Goal: Task Accomplishment & Management: Use online tool/utility

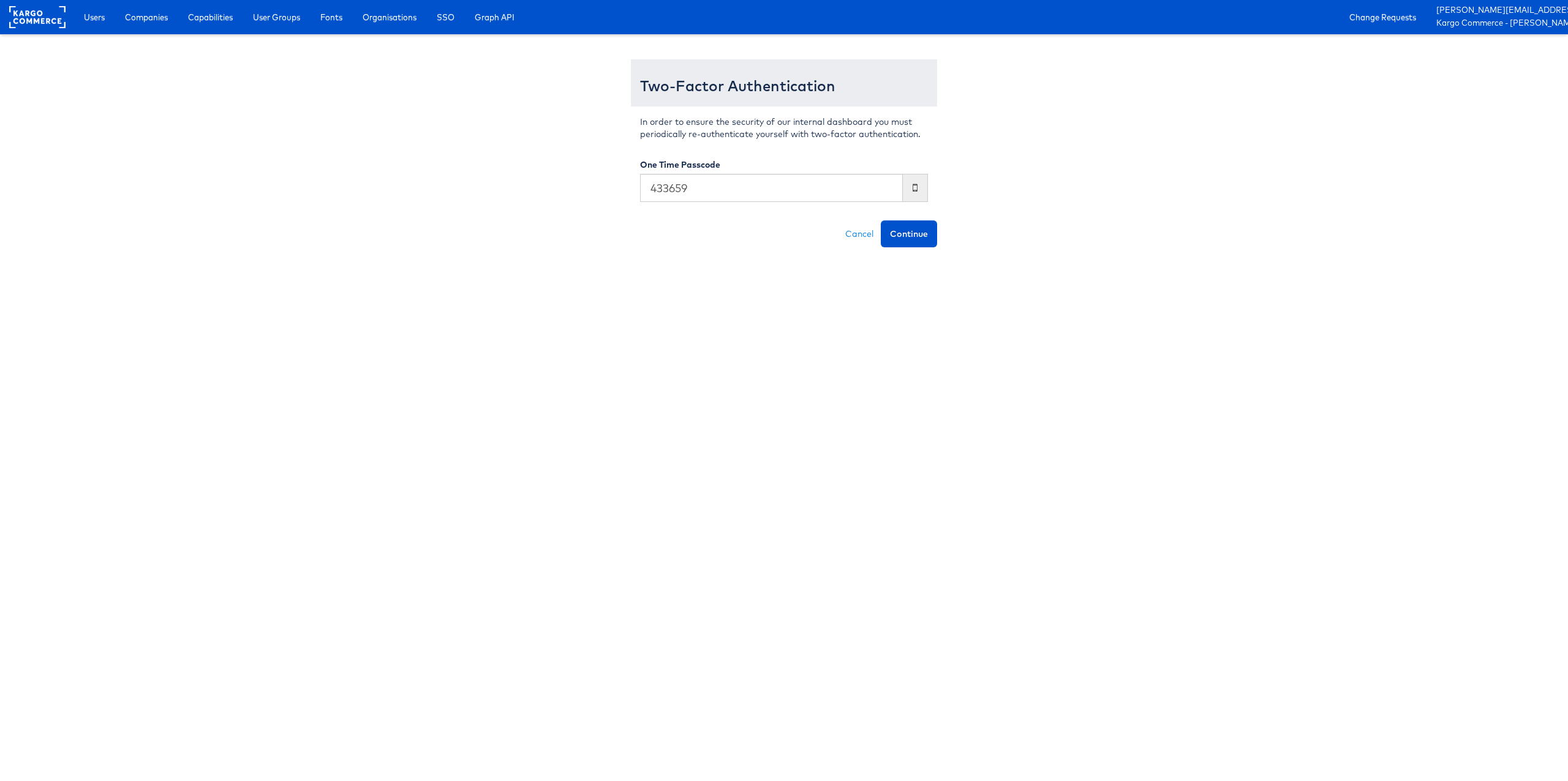
type input "433659"
click at [881, 221] on button "Continue" at bounding box center [908, 234] width 56 height 27
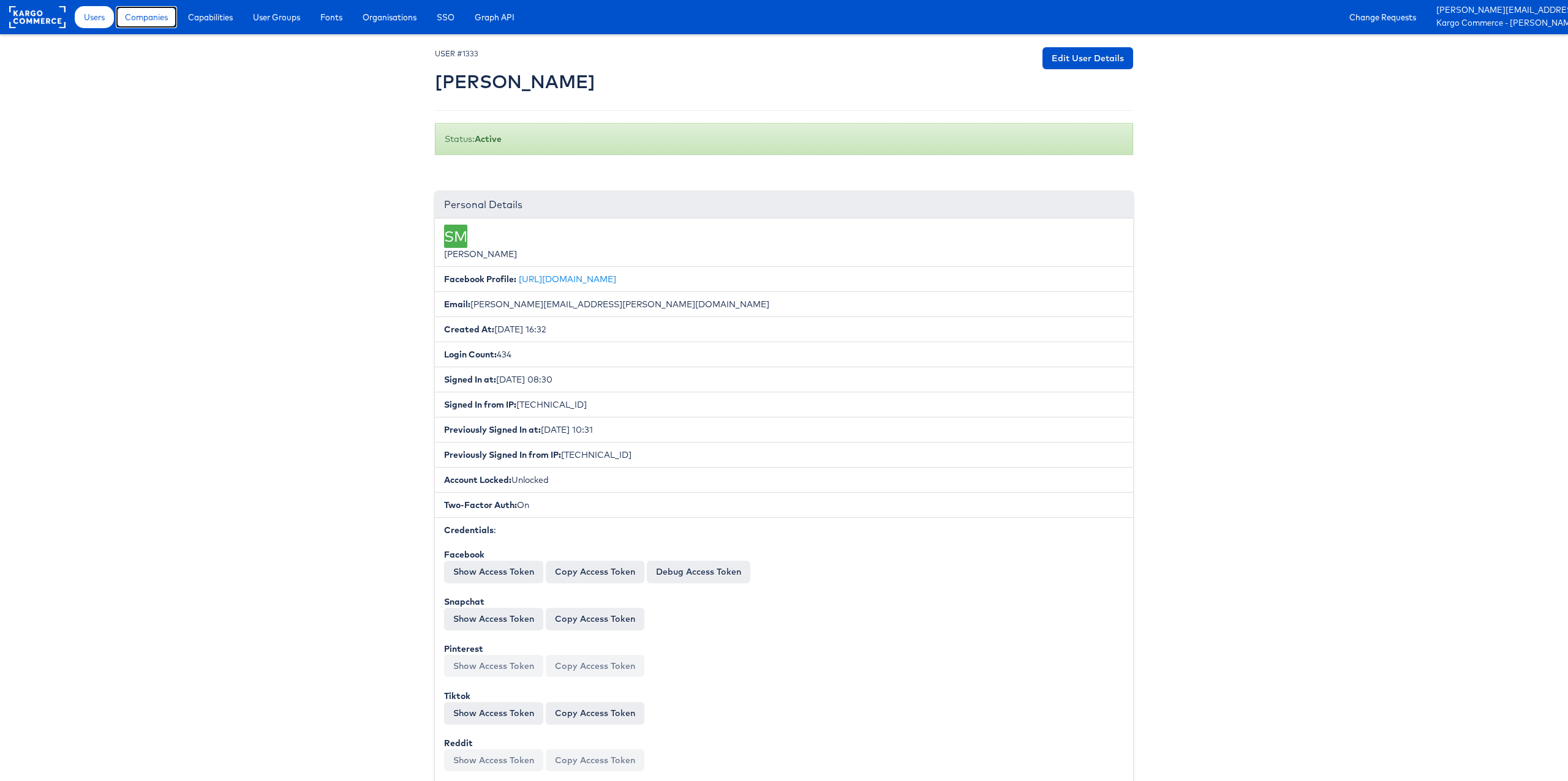
click at [156, 21] on span "Companies" at bounding box center [146, 17] width 43 height 12
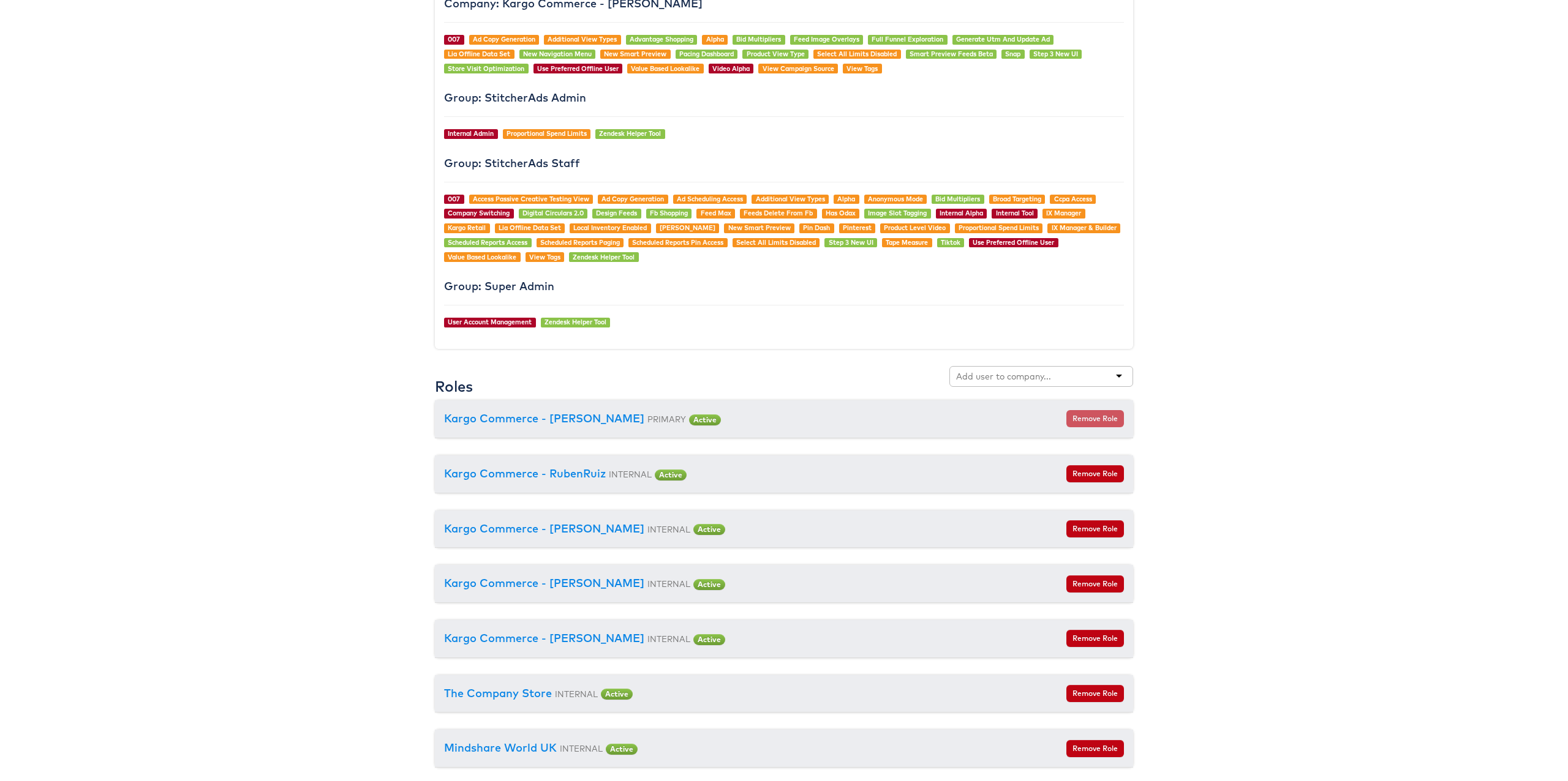
scroll to position [1384, 0]
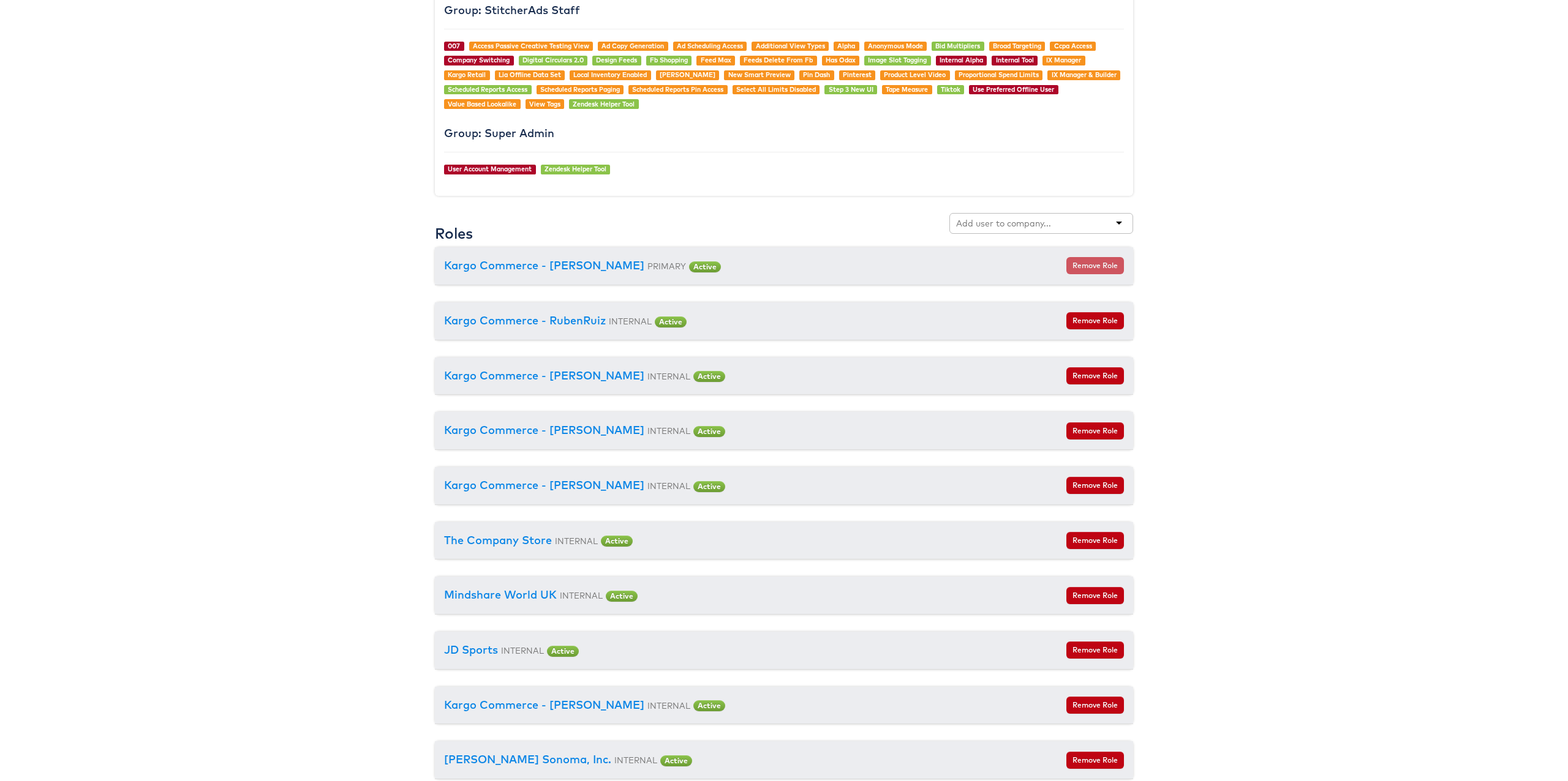
click at [1004, 223] on input "text" at bounding box center [1004, 223] width 97 height 12
type input "ca"
drag, startPoint x: 996, startPoint y: 246, endPoint x: 1061, endPoint y: 258, distance: 66.1
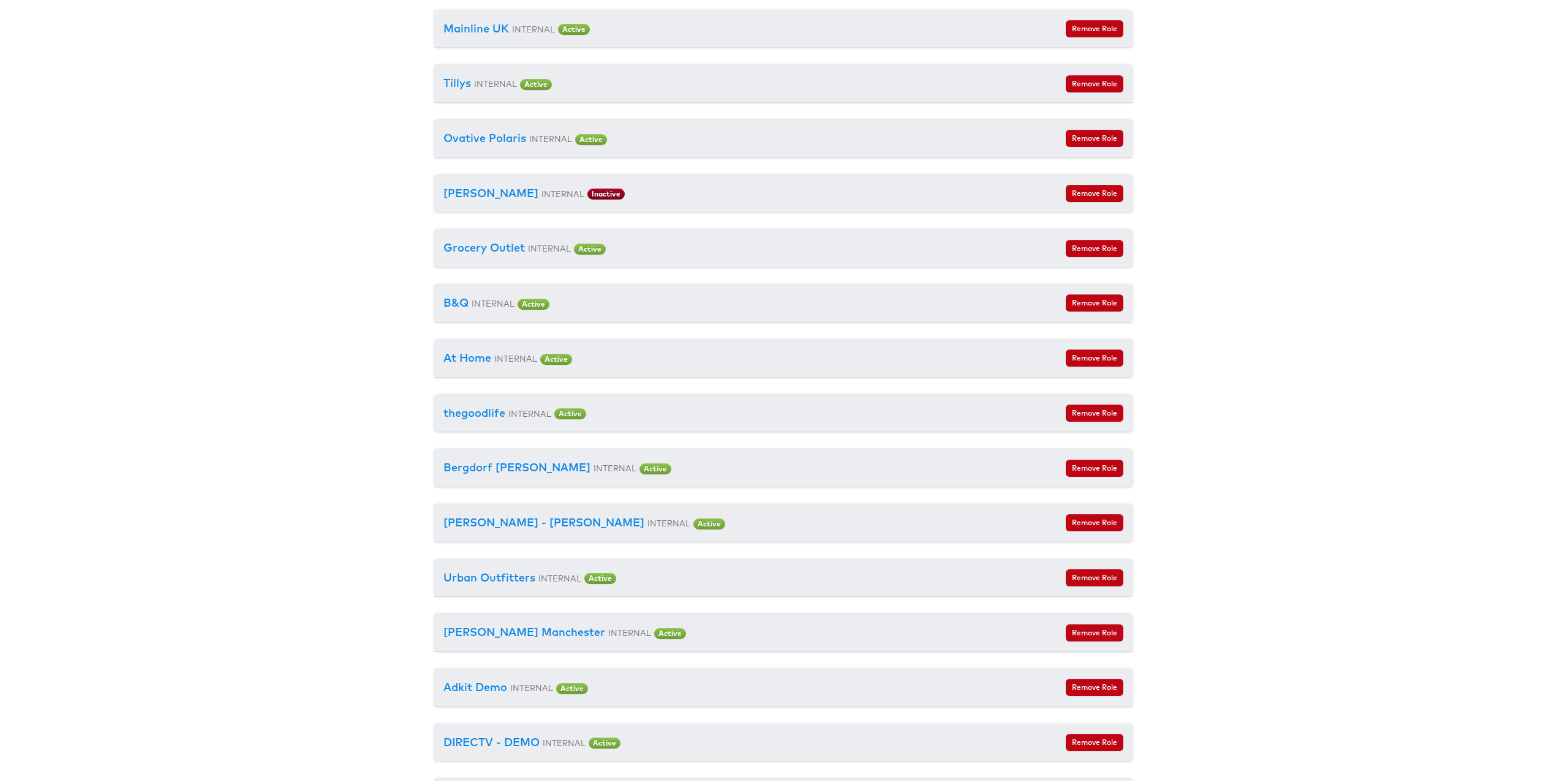
scroll to position [3964, 1]
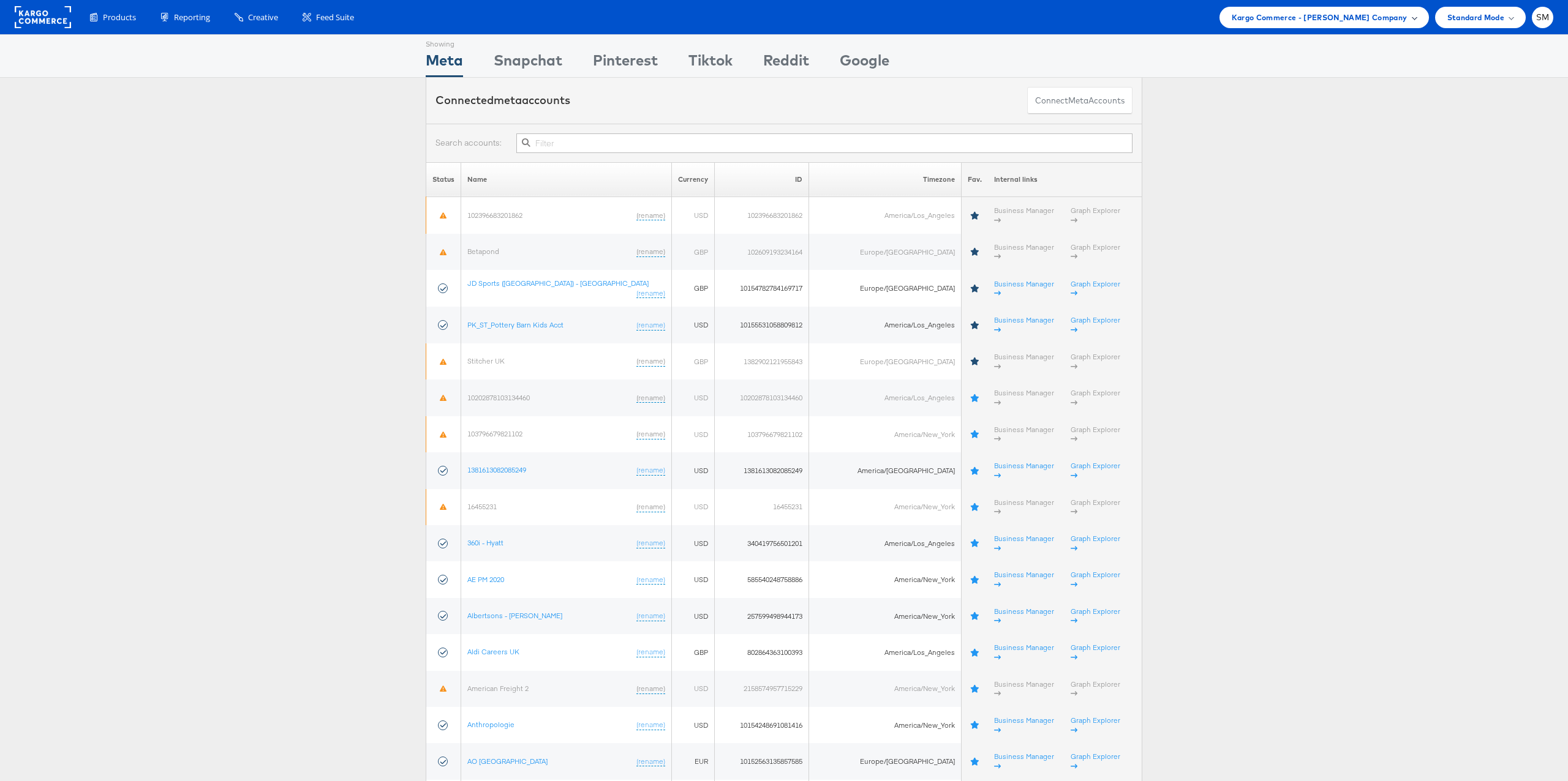
click at [1316, 20] on span "Kargo Commerce - Stephen Millea Company" at bounding box center [1320, 18] width 176 height 13
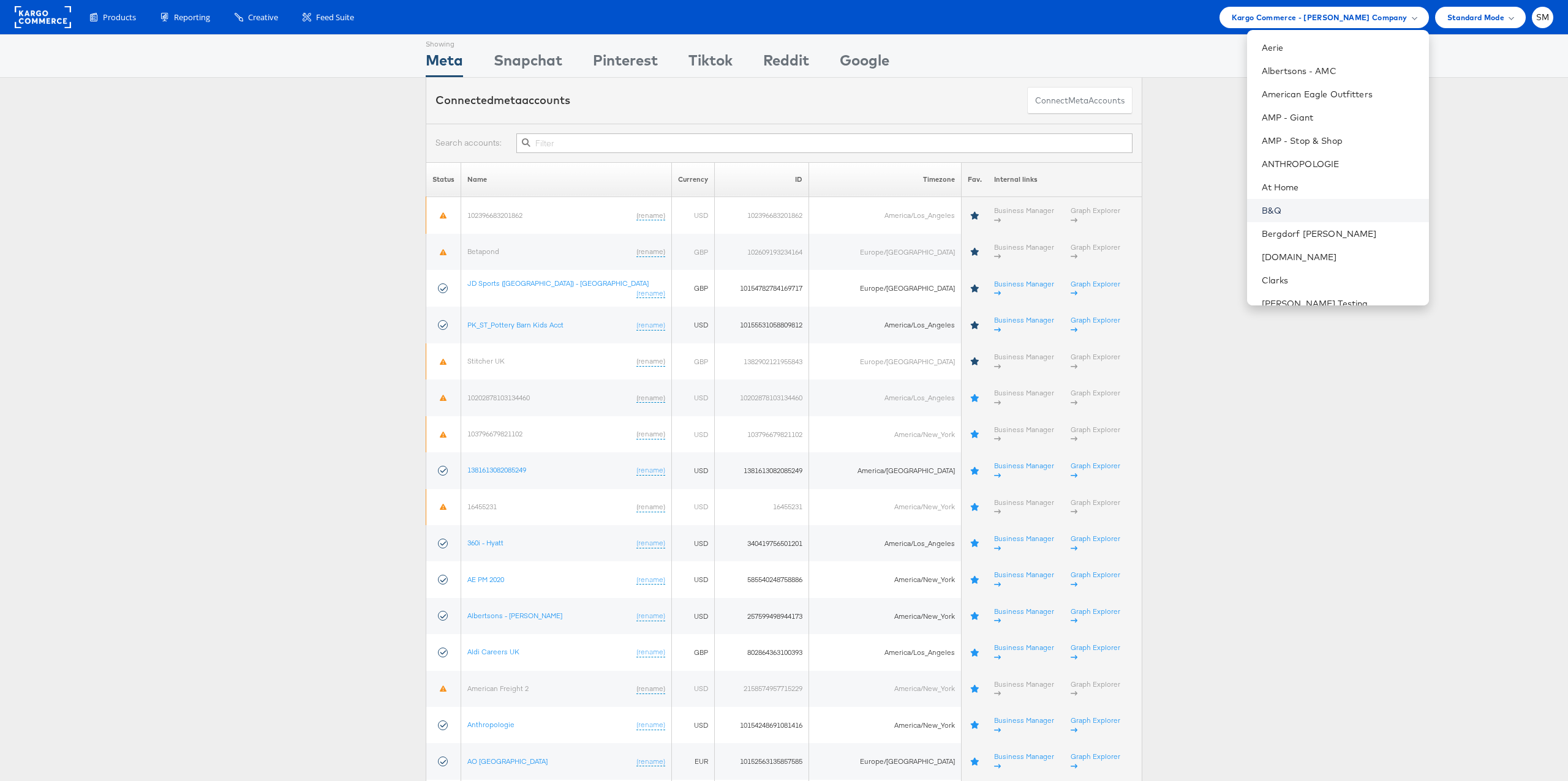
scroll to position [81, 0]
click at [1287, 239] on link "Cars.com" at bounding box center [1340, 244] width 157 height 12
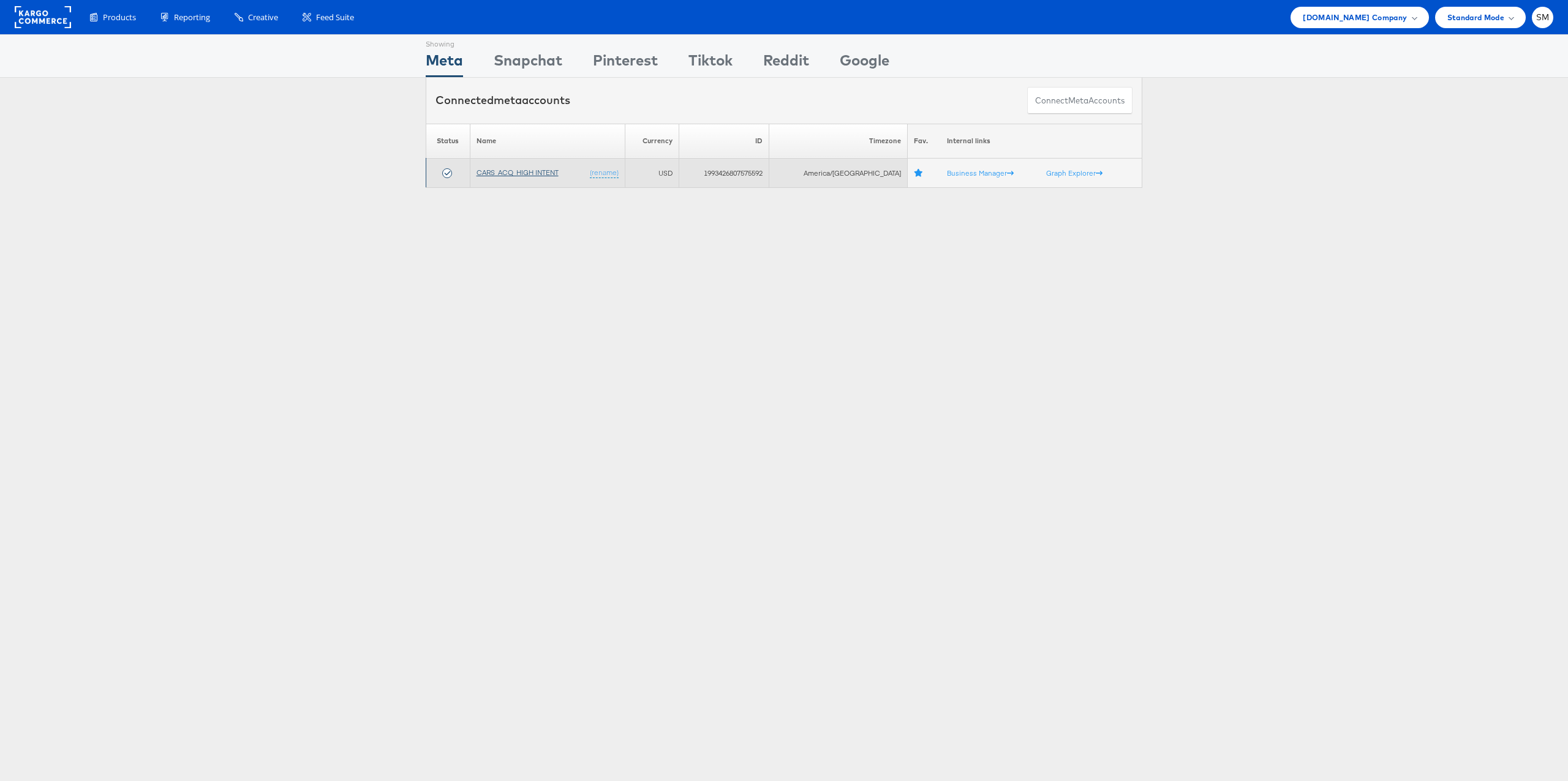
click at [508, 172] on link "CARS_ACQ_HIGH INTENT" at bounding box center [517, 172] width 82 height 9
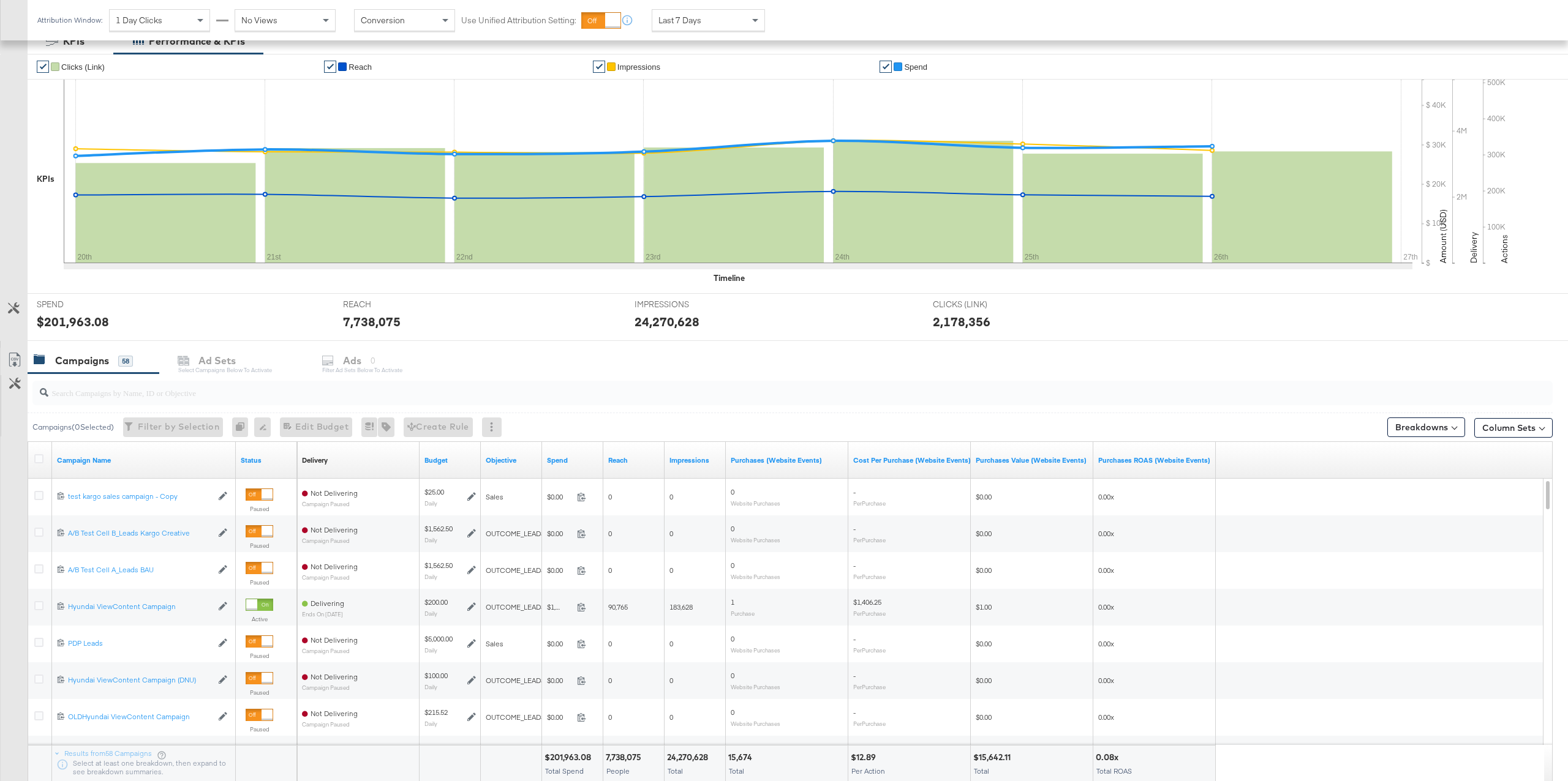
scroll to position [214, 0]
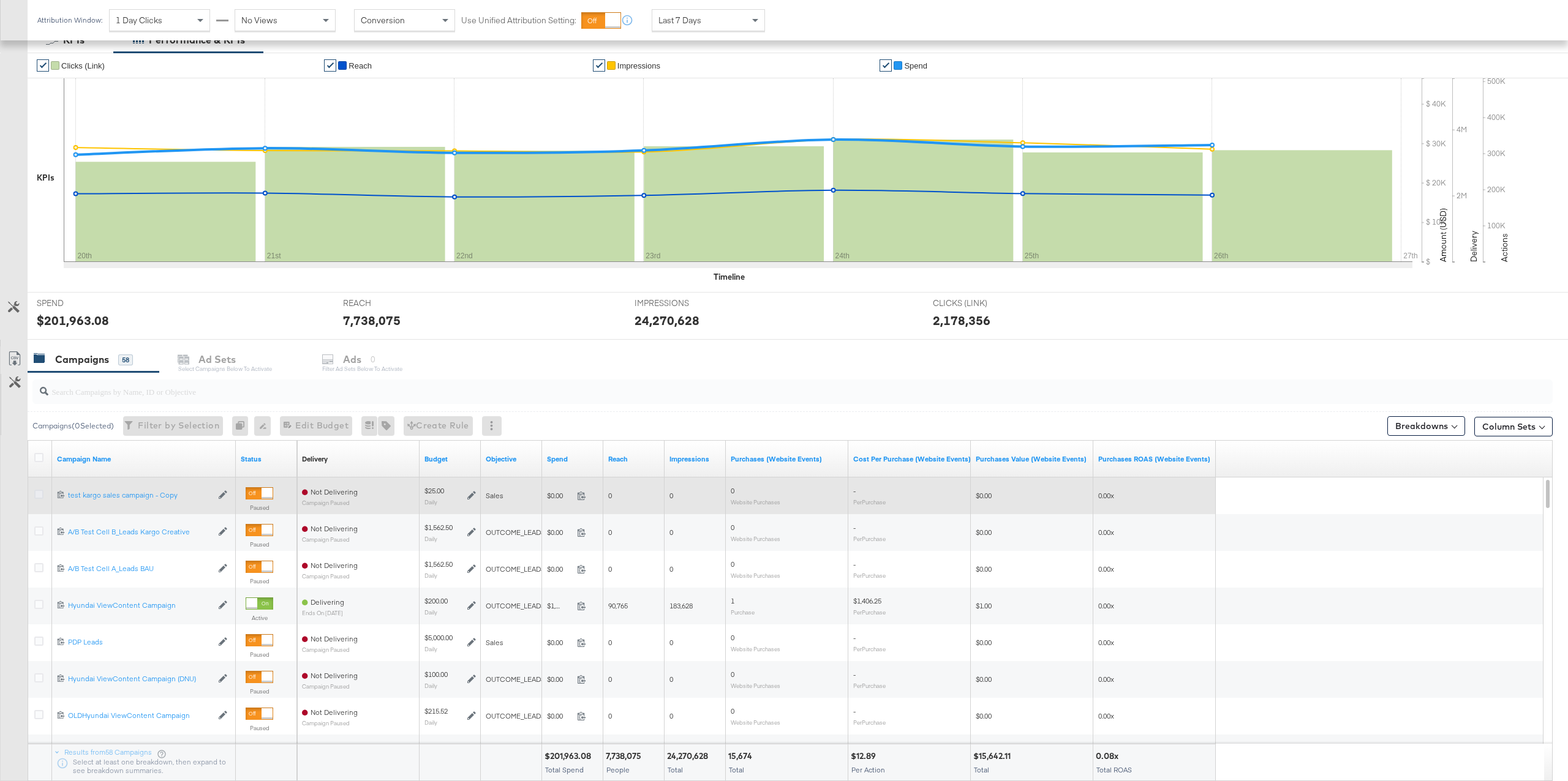
click at [39, 496] on icon at bounding box center [38, 494] width 9 height 9
click at [0, 0] on input "checkbox" at bounding box center [0, 0] width 0 height 0
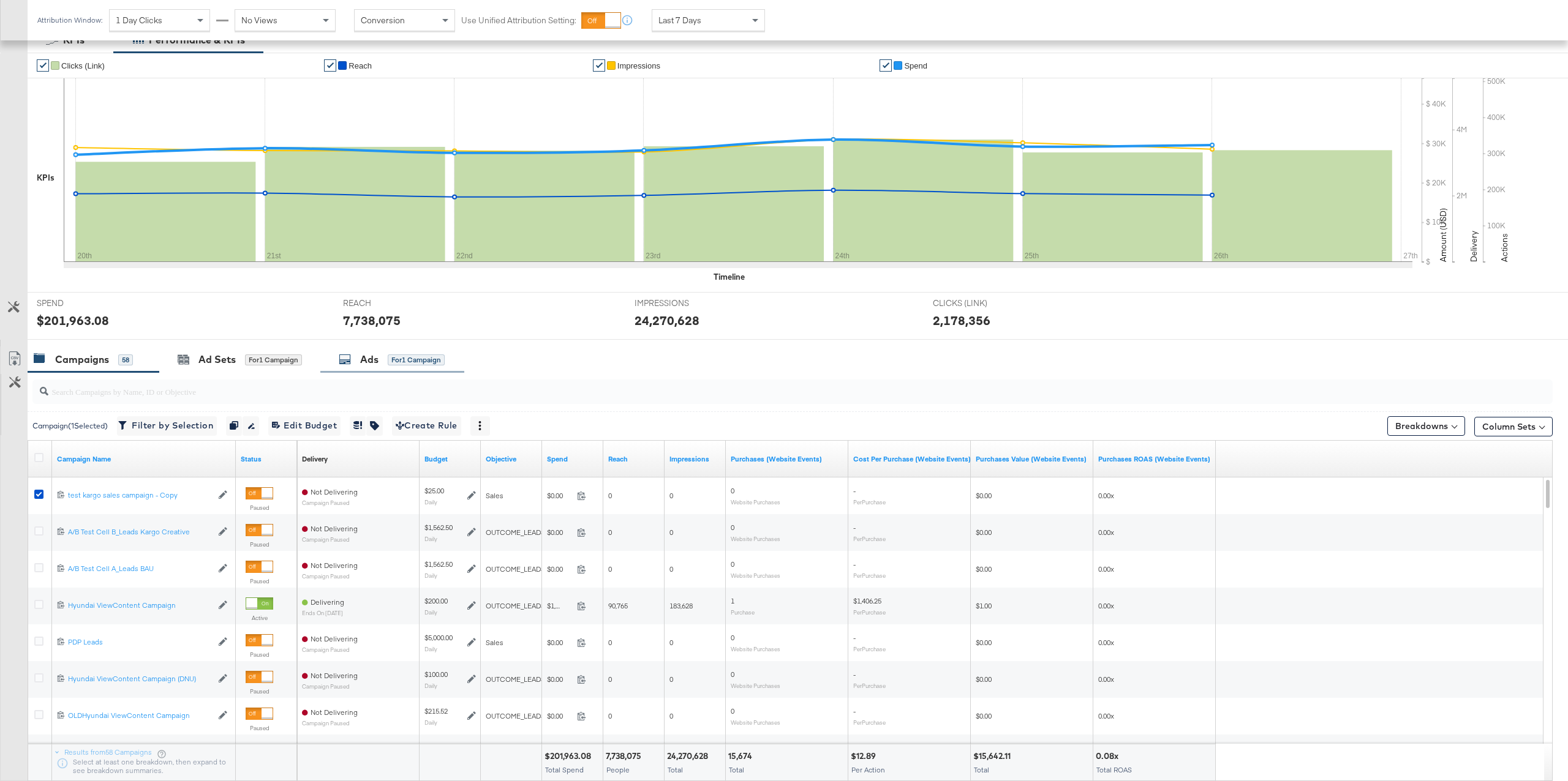
click at [399, 362] on div "for 1 Campaign" at bounding box center [416, 360] width 57 height 11
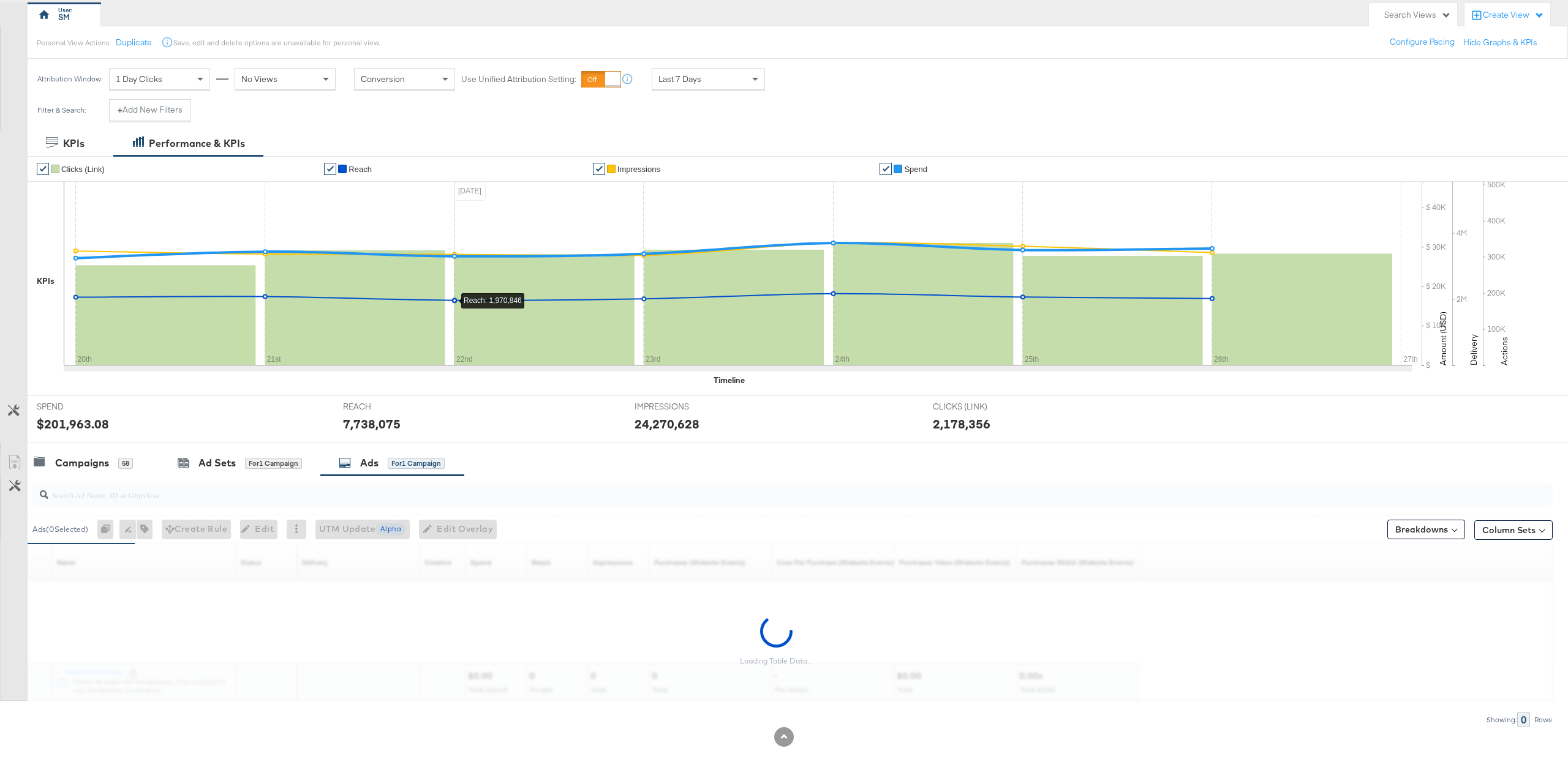
scroll to position [74, 0]
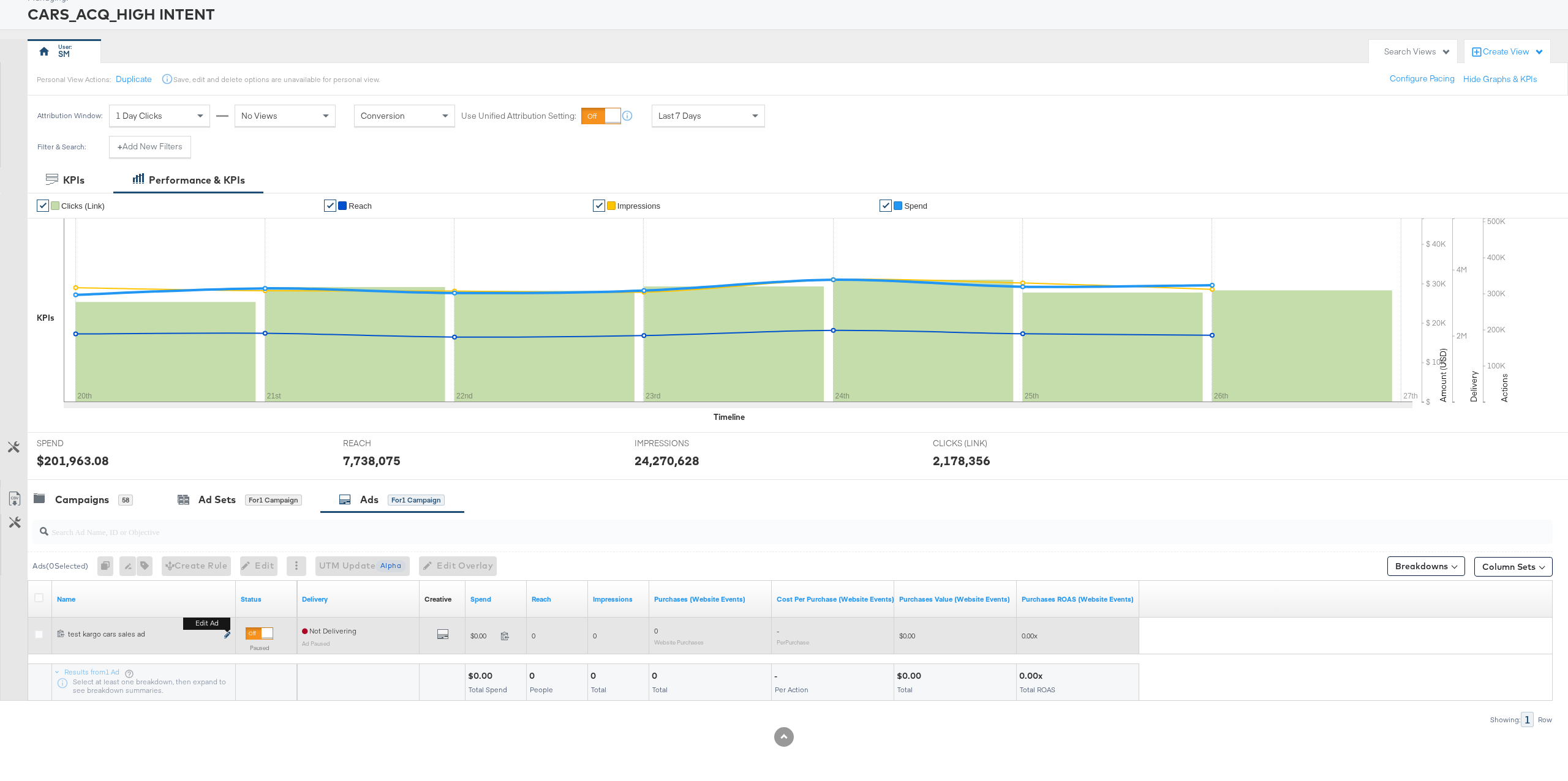
click at [229, 636] on icon "link" at bounding box center [227, 635] width 7 height 7
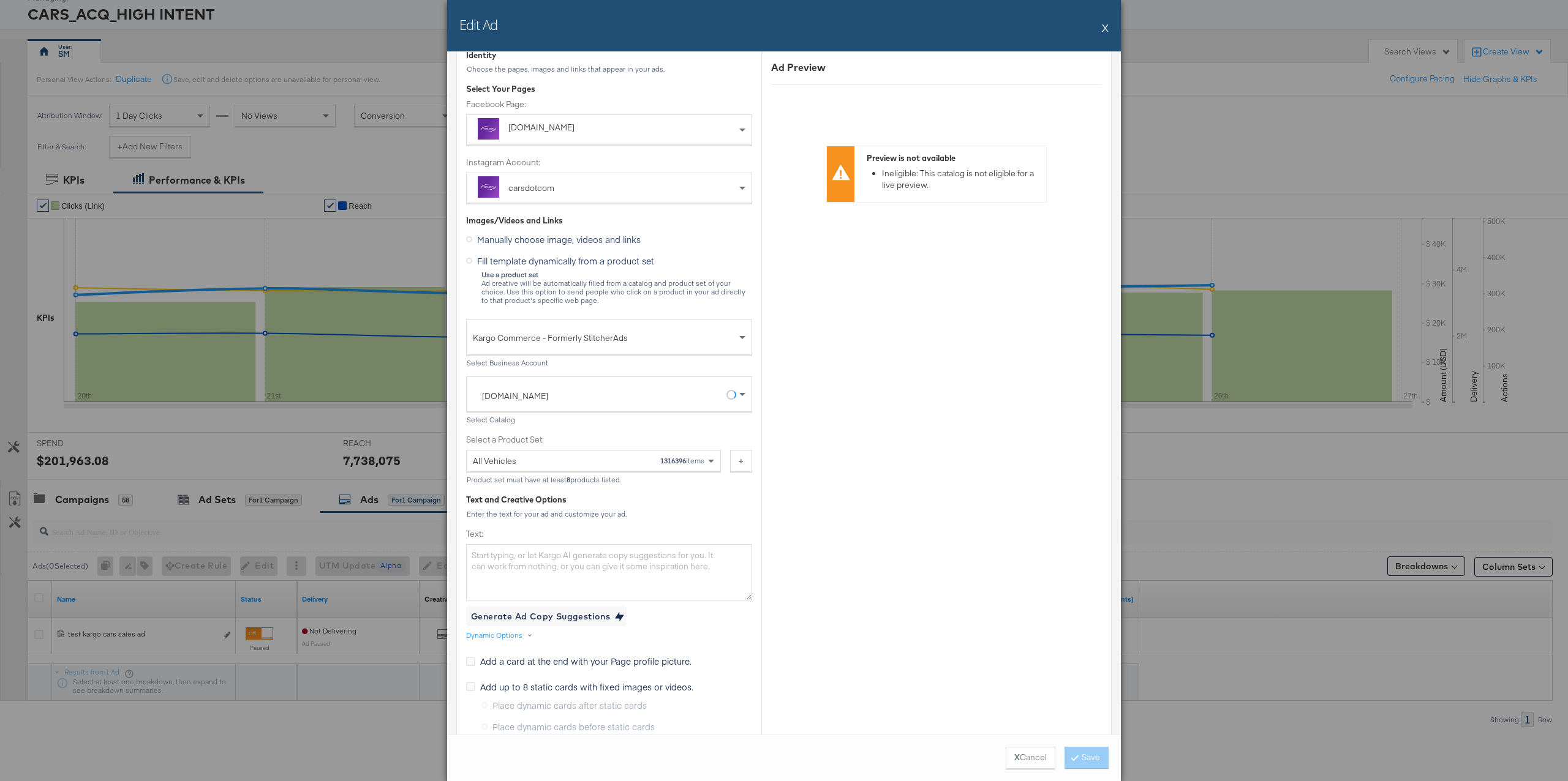
scroll to position [121, 0]
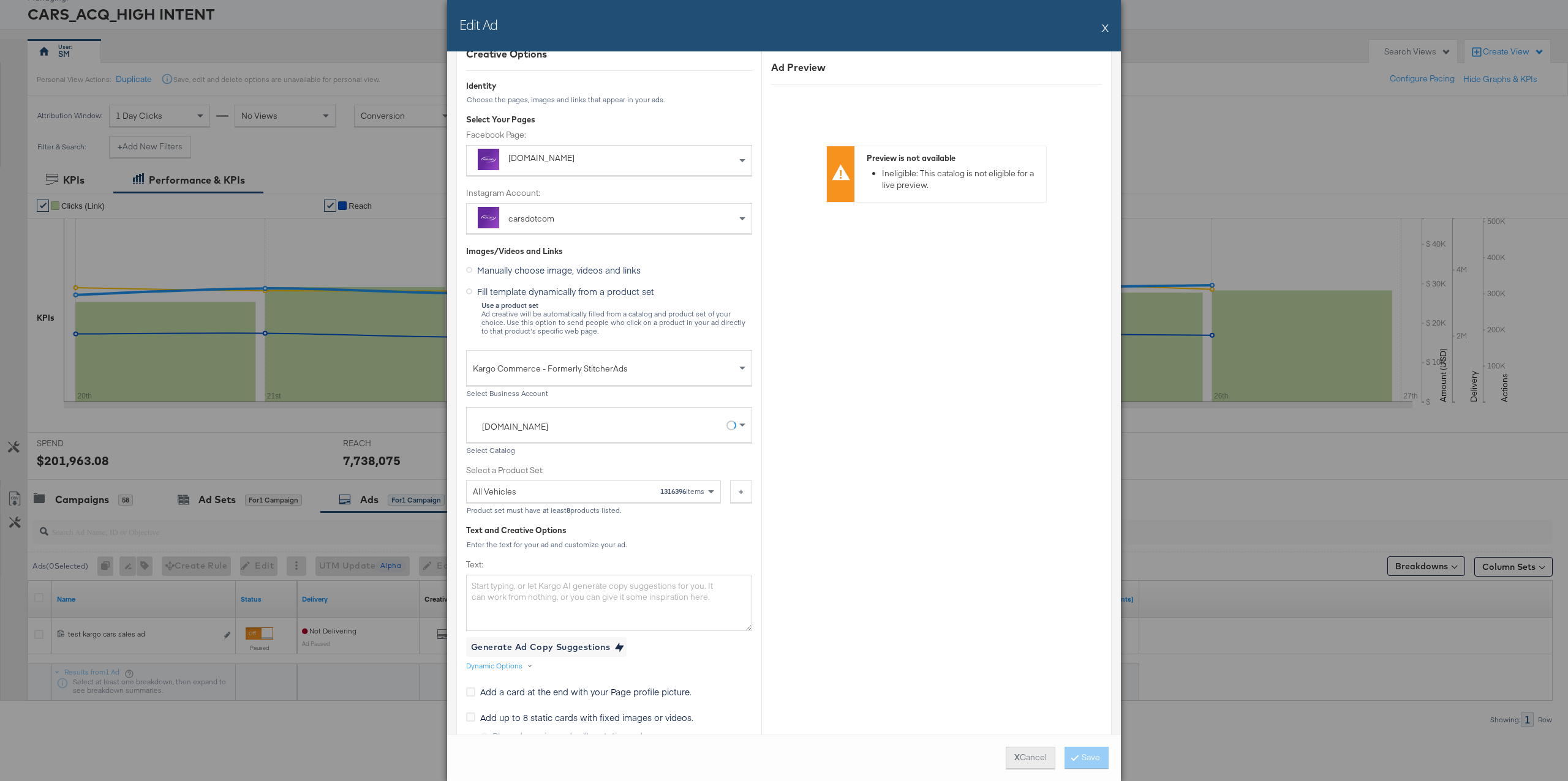
click at [1030, 761] on button "X Cancel" at bounding box center [1030, 757] width 50 height 22
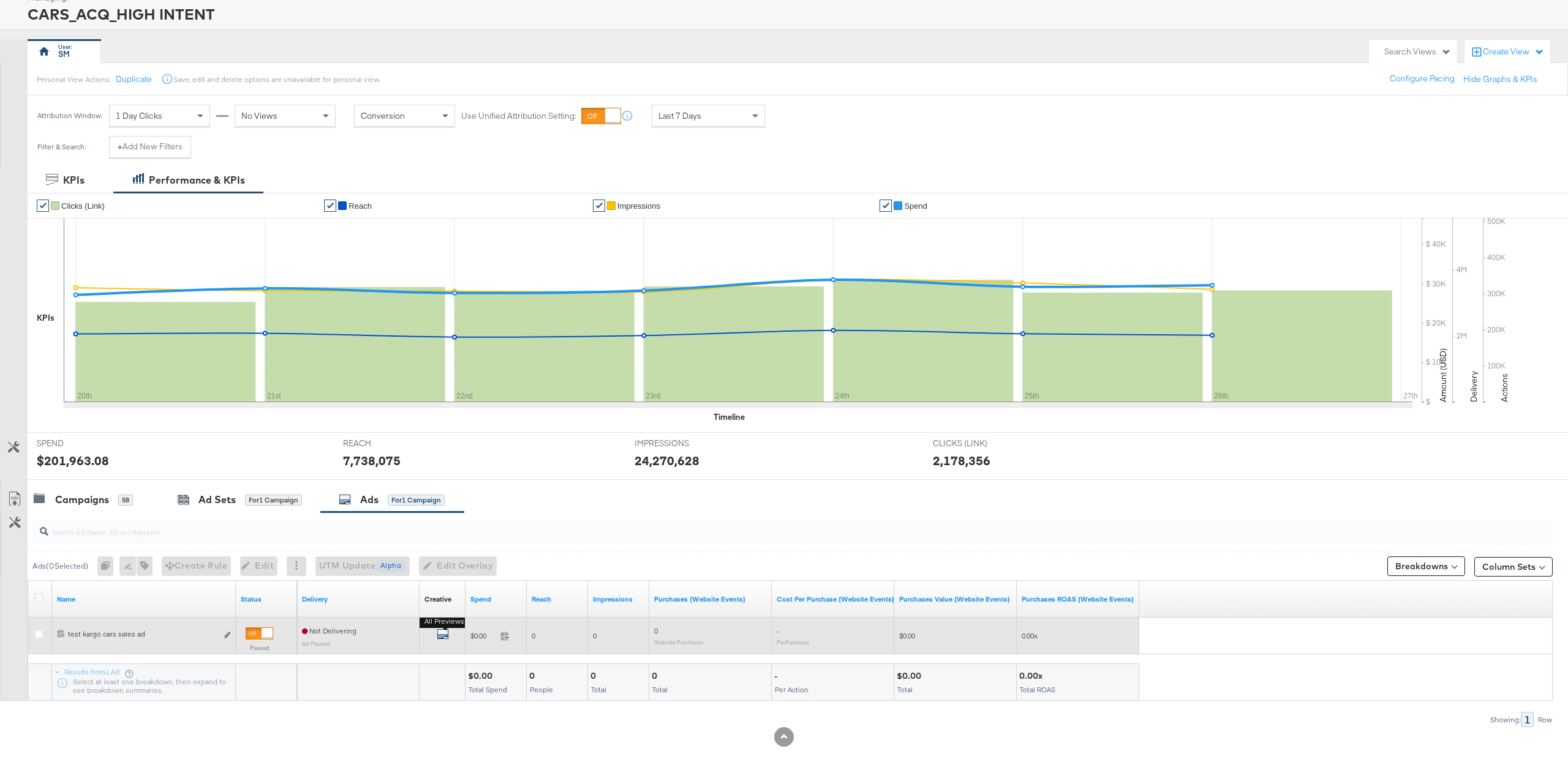
click at [446, 637] on icon "default" at bounding box center [442, 634] width 12 height 12
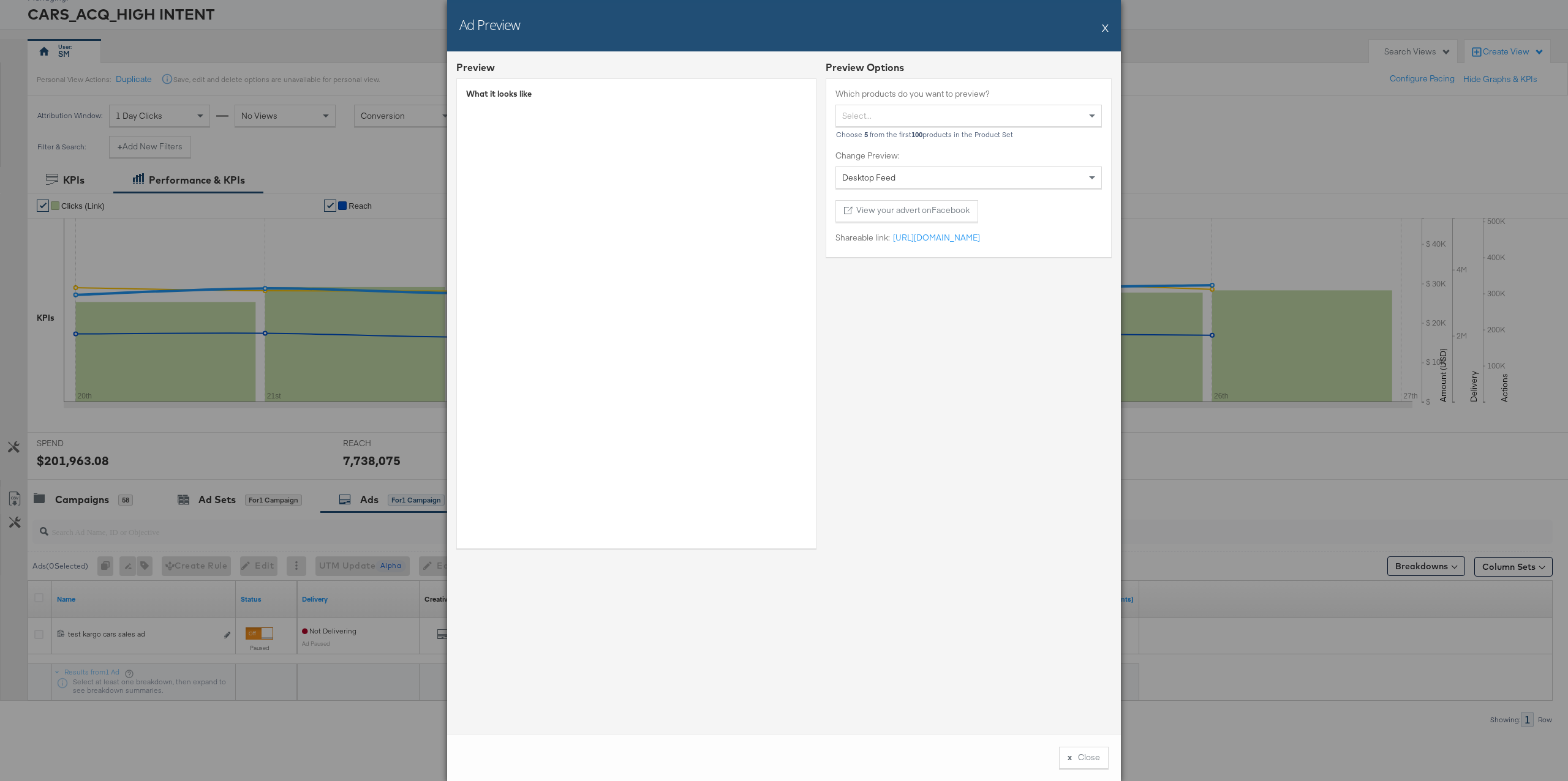
click at [906, 114] on div "Select..." at bounding box center [968, 116] width 266 height 21
drag, startPoint x: 903, startPoint y: 334, endPoint x: 903, endPoint y: 395, distance: 61.0
click at [903, 334] on div "Preview Options Which products do you want to preview? Select... Choose 5 from …" at bounding box center [968, 309] width 286 height 498
click at [1078, 766] on button "x Close" at bounding box center [1083, 757] width 50 height 22
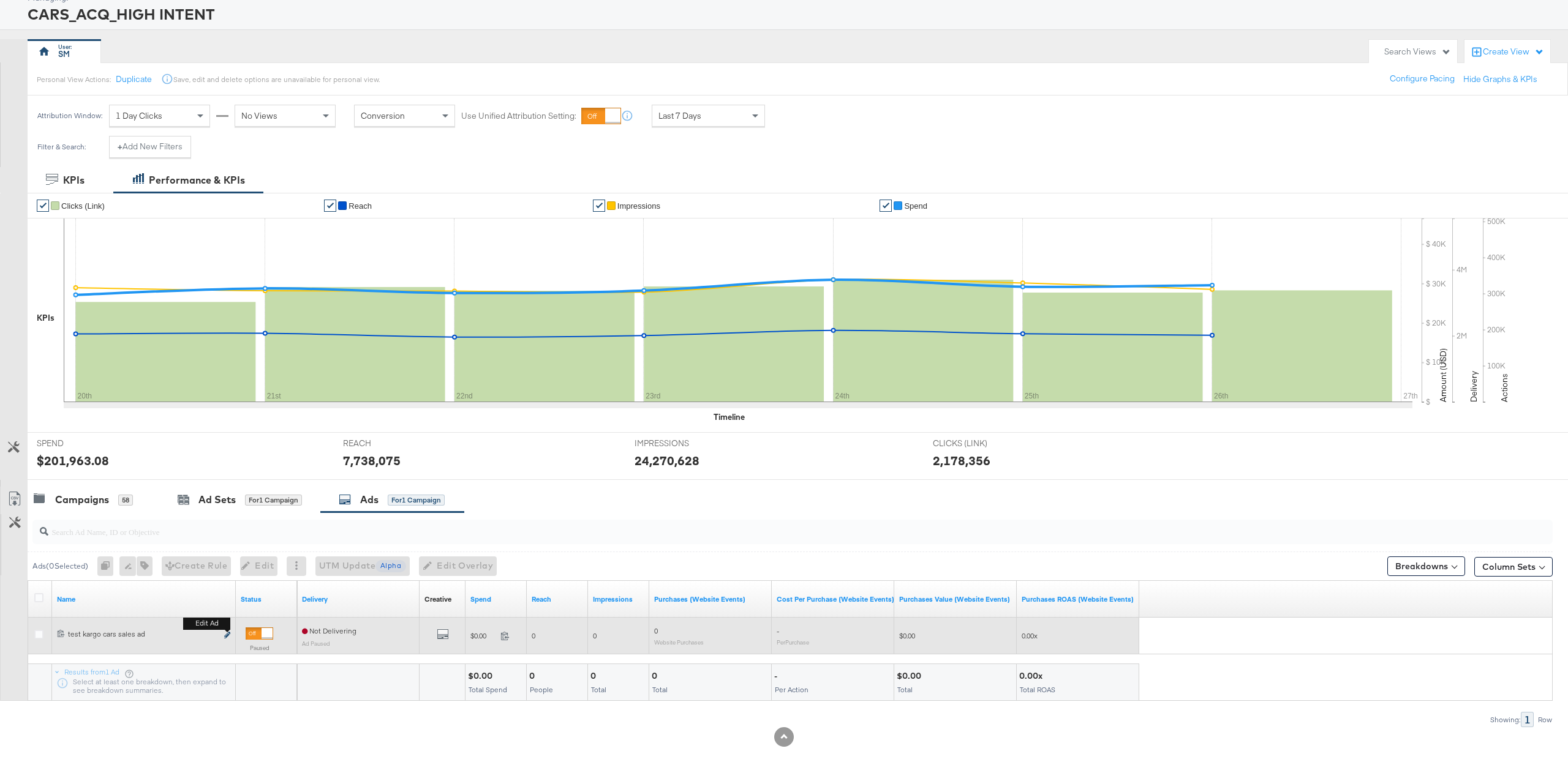
click at [228, 637] on icon "link" at bounding box center [227, 635] width 7 height 7
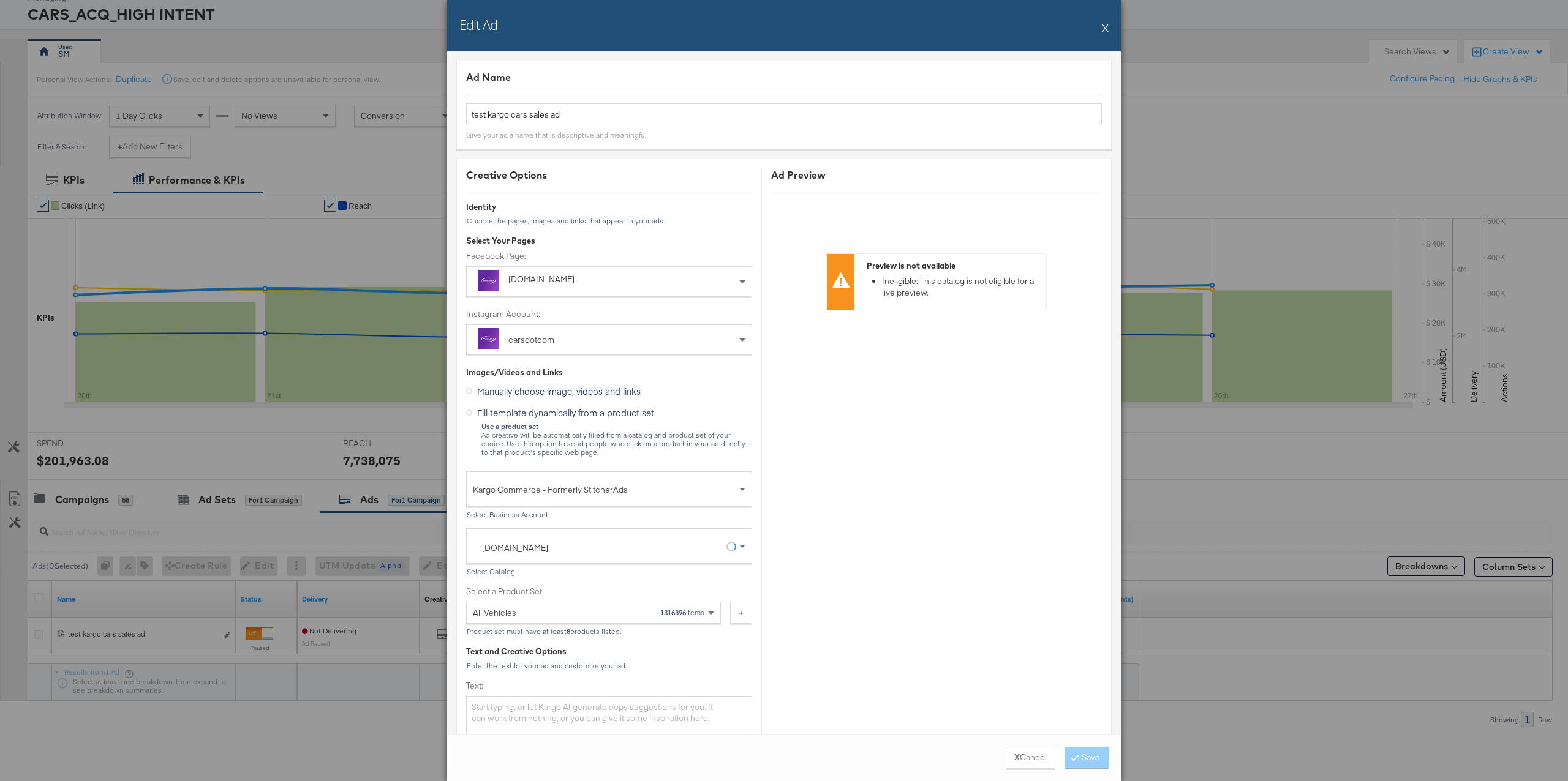
click at [668, 613] on strong "1316396" at bounding box center [674, 612] width 26 height 9
copy strong "1316396"
